Goal: Information Seeking & Learning: Learn about a topic

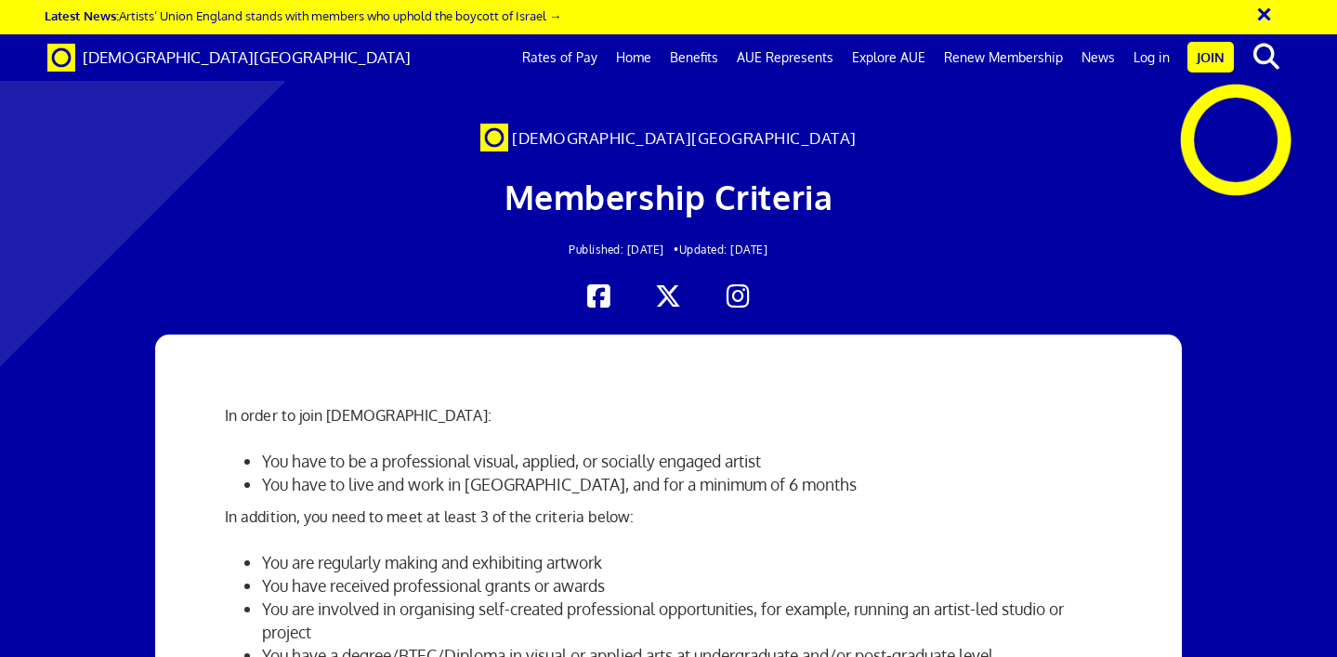
scroll to position [0, 13]
click at [655, 55] on link "Home" at bounding box center [634, 57] width 54 height 46
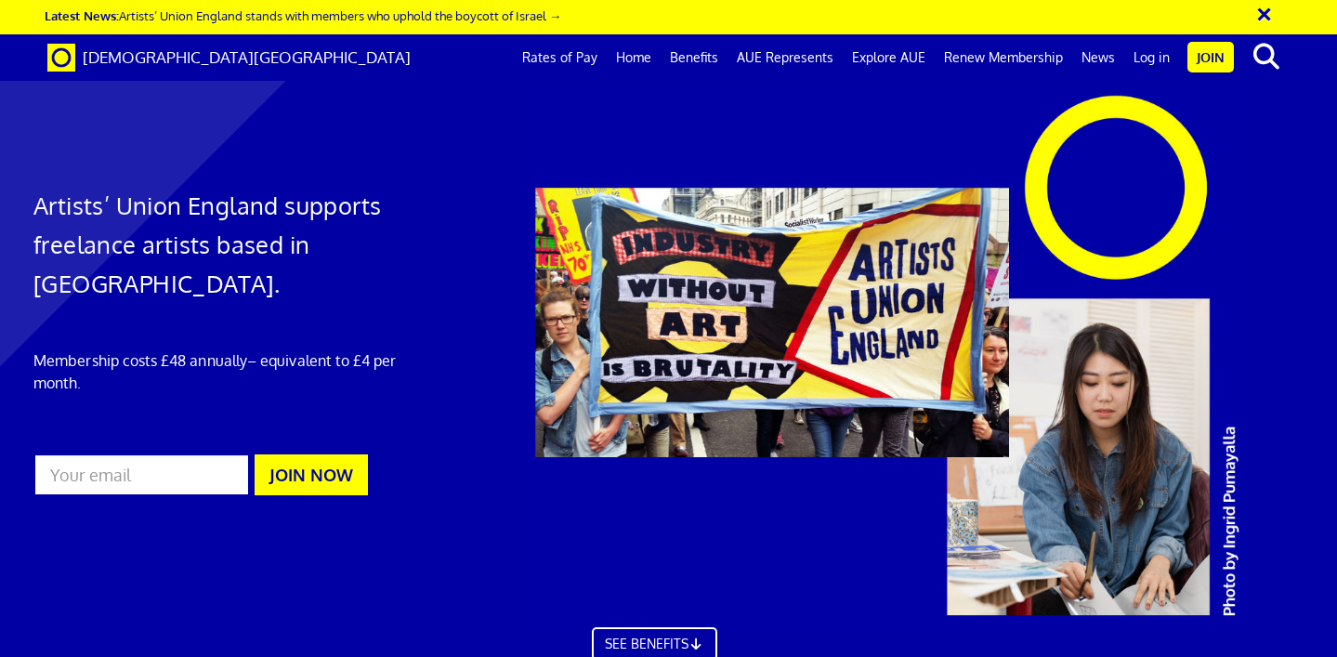
scroll to position [0, 14]
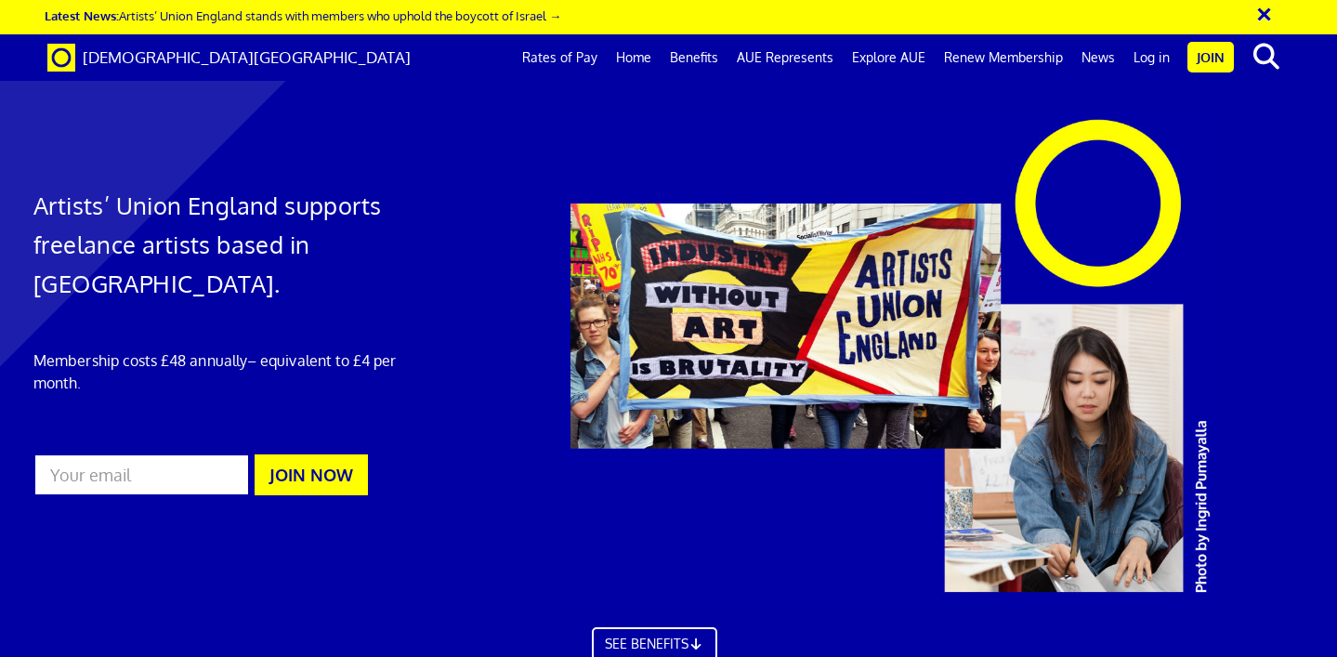
click at [1001, 56] on link "Renew Membership" at bounding box center [1003, 57] width 137 height 46
click at [692, 623] on link "SEE BENEFITS" at bounding box center [654, 641] width 138 height 37
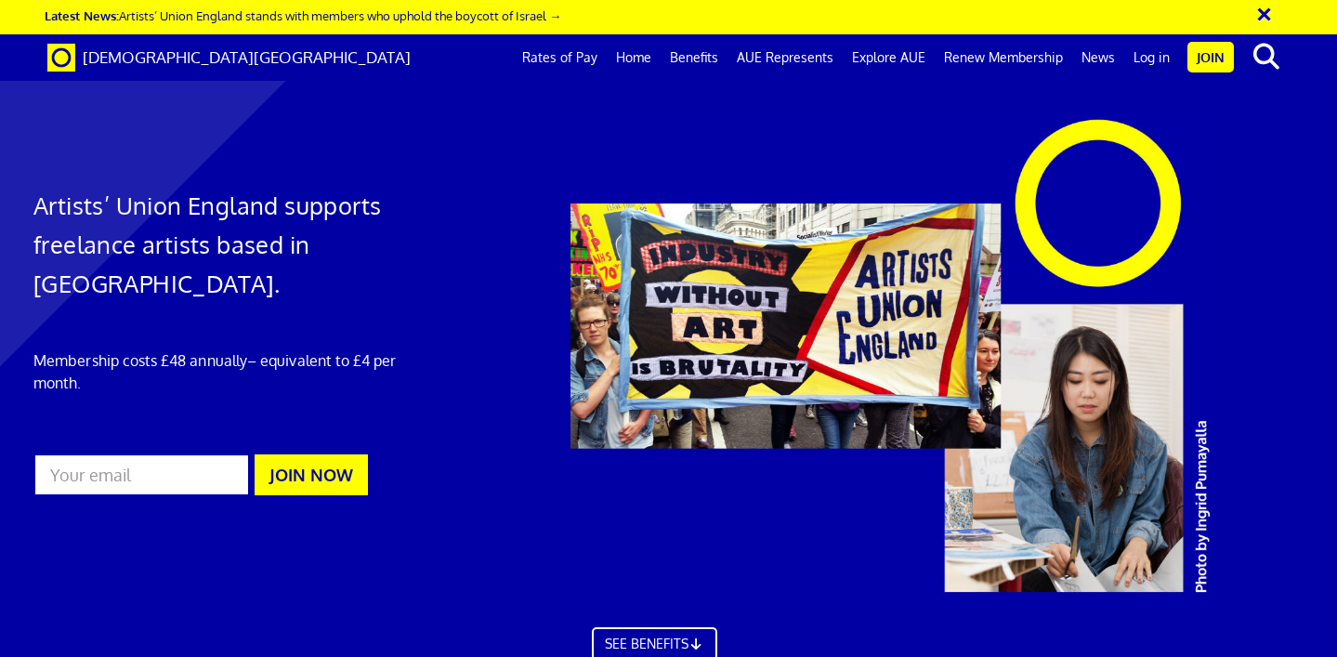
scroll to position [5143, 16]
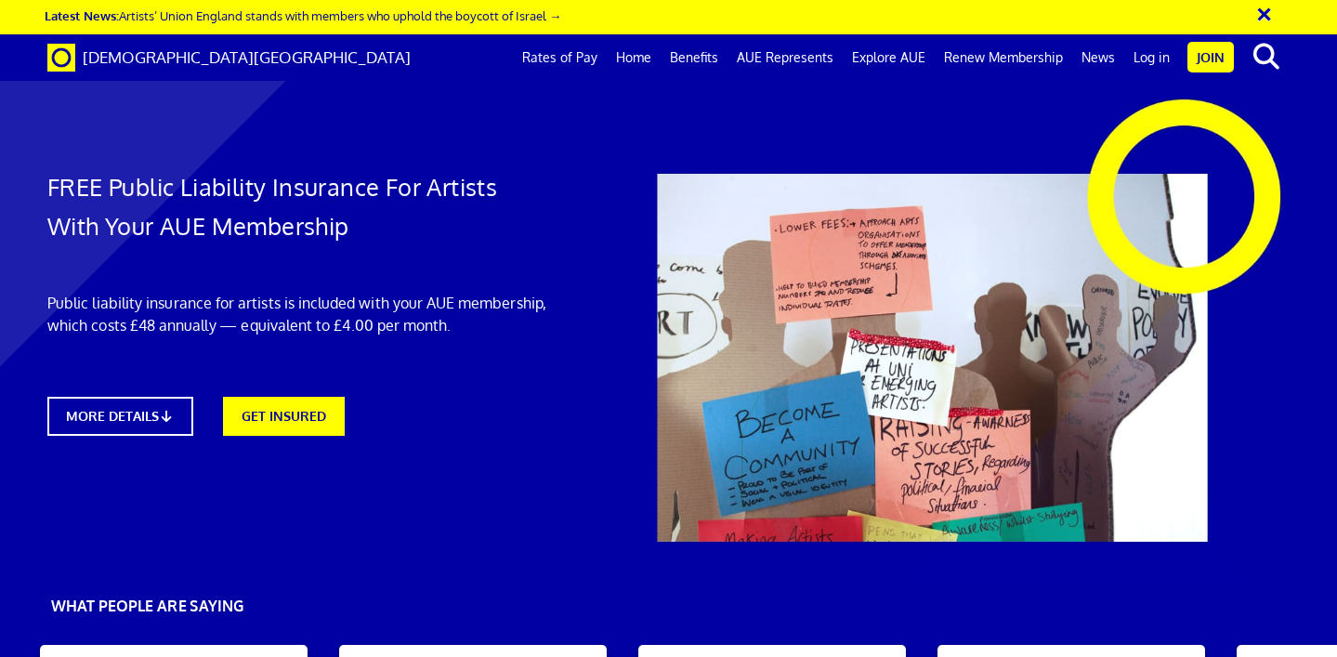
scroll to position [121, 0]
click at [144, 395] on link "MORE DETAILS" at bounding box center [120, 416] width 161 height 43
